Goal: Subscribe to service/newsletter

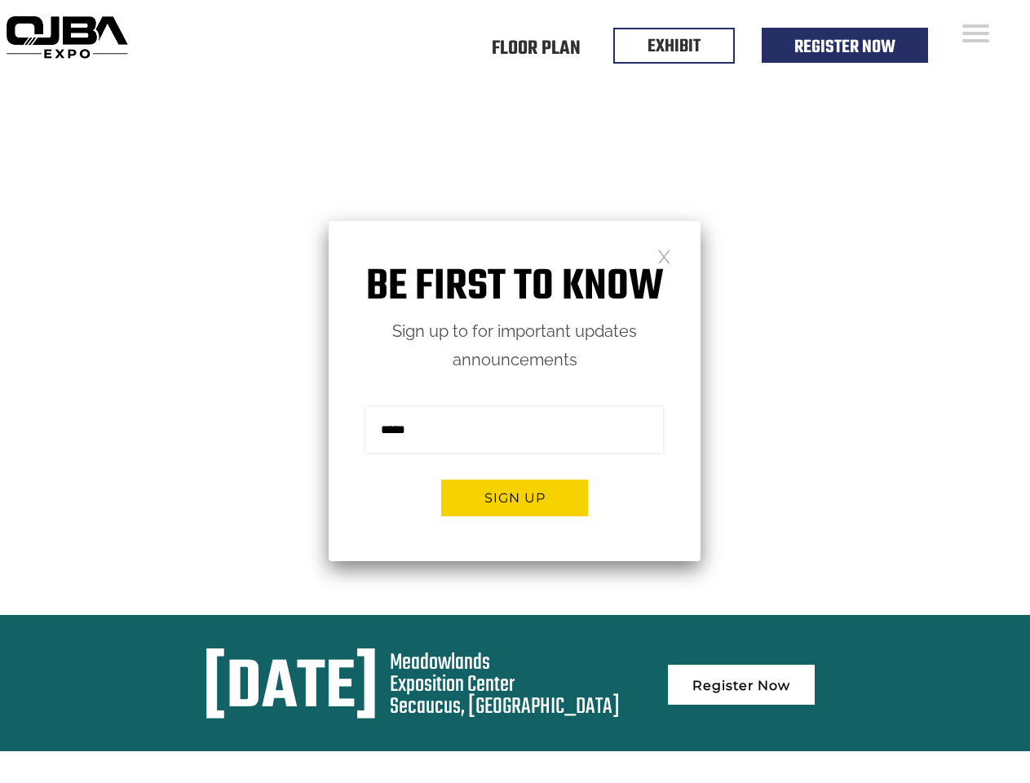
click at [514, 391] on form "Sign me up for the newsletter! ******* Sign up" at bounding box center [515, 467] width 372 height 187
click at [514, 497] on button "Sign up" at bounding box center [514, 497] width 147 height 37
